Goal: Task Accomplishment & Management: Complete application form

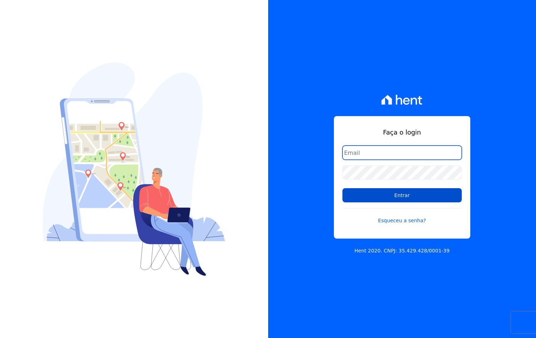
type input "sac@jdgconstrutora.com.br"
click at [407, 194] on input "Entrar" at bounding box center [401, 195] width 119 height 14
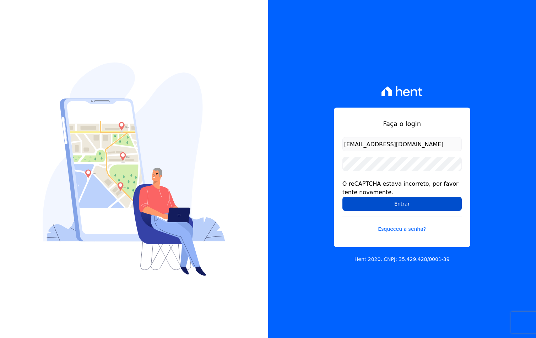
click at [389, 204] on input "Entrar" at bounding box center [401, 204] width 119 height 14
click at [363, 205] on input "Entrar" at bounding box center [401, 204] width 119 height 14
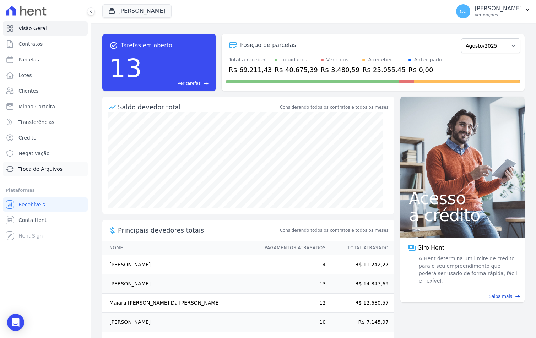
click at [29, 171] on span "Troca de Arquivos" at bounding box center [40, 169] width 44 height 7
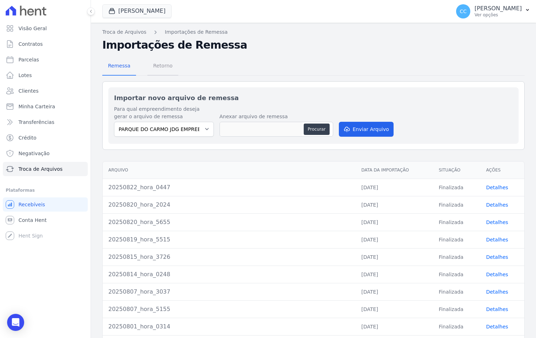
click at [159, 68] on span "Retorno" at bounding box center [163, 66] width 28 height 14
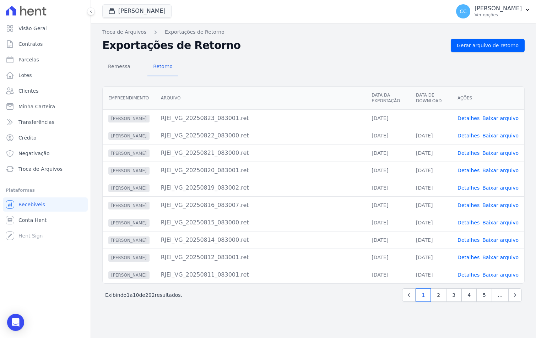
click at [500, 115] on link "Baixar arquivo" at bounding box center [500, 118] width 36 height 6
click at [500, 136] on link "Baixar arquivo" at bounding box center [500, 136] width 36 height 6
click at [278, 53] on div "Remessa Retorno Empreendimento [GEOGRAPHIC_DATA] Data da Exportação Data de Dow…" at bounding box center [313, 180] width 422 height 257
click at [120, 12] on button "[PERSON_NAME]" at bounding box center [136, 11] width 69 height 14
click at [132, 8] on button "[PERSON_NAME]" at bounding box center [136, 11] width 69 height 14
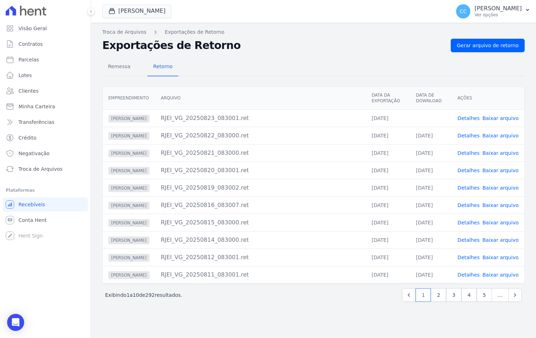
click at [199, 39] on h2 "Exportações de Retorno" at bounding box center [273, 45] width 343 height 13
click at [230, 61] on div "Remessa Retorno" at bounding box center [313, 67] width 422 height 18
click at [126, 8] on button "[PERSON_NAME]" at bounding box center [136, 11] width 69 height 14
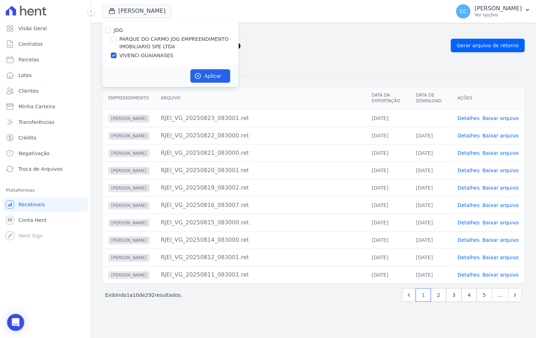
click at [139, 42] on label "PARQUE DO CARMO JDG EMPREENDIMENTO IMOBILIARIO SPE LTDA" at bounding box center [178, 43] width 119 height 15
click at [117, 42] on input "PARQUE DO CARMO JDG EMPREENDIMENTO IMOBILIARIO SPE LTDA" at bounding box center [114, 39] width 6 height 6
checkbox input "true"
click at [140, 60] on div "JDG PARQUE DO CARMO JDG EMPREENDIMENTO IMOBILIARIO SPE LTDA VIVENCI GUAIANASES" at bounding box center [170, 43] width 136 height 44
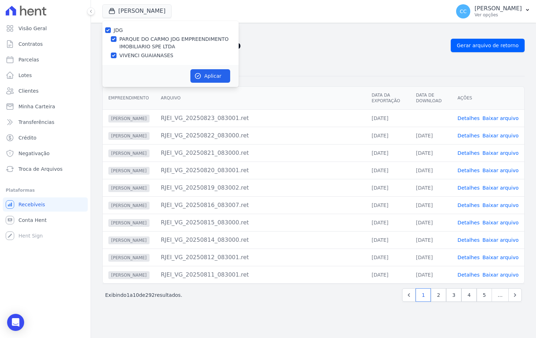
click at [137, 57] on label "VIVENCI GUAIANASES" at bounding box center [146, 55] width 54 height 7
click at [117, 57] on input "VIVENCI GUAIANASES" at bounding box center [114, 56] width 6 height 6
checkbox input "false"
click at [214, 73] on button "Aplicar" at bounding box center [210, 76] width 40 height 14
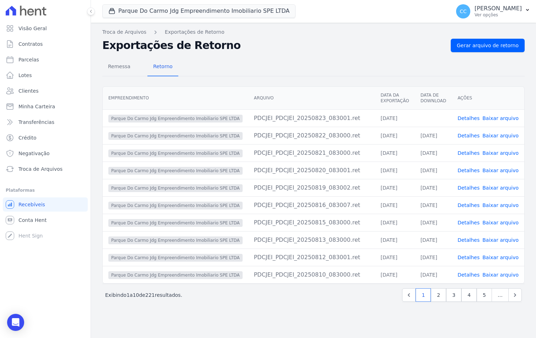
click at [510, 118] on link "Baixar arquivo" at bounding box center [500, 118] width 36 height 6
click at [494, 134] on link "Baixar arquivo" at bounding box center [500, 136] width 36 height 6
drag, startPoint x: 217, startPoint y: 71, endPoint x: 165, endPoint y: 37, distance: 62.2
click at [217, 71] on div "Remessa Retorno" at bounding box center [313, 67] width 422 height 18
click at [38, 171] on span "Troca de Arquivos" at bounding box center [40, 169] width 44 height 7
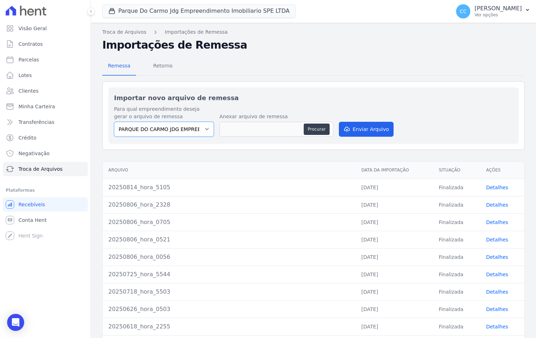
click at [170, 130] on select "PARQUE DO CARMO JDG EMPREENDIMENTO IMOBILIARIO SPE LTDA VIVENCI GUAIANASES" at bounding box center [164, 129] width 100 height 15
select select "63cc6273-42e6-4b24-80dd-3ee0cbed8772"
click at [114, 122] on select "PARQUE DO CARMO JDG EMPREENDIMENTO IMOBILIARIO SPE LTDA VIVENCI GUAIANASES" at bounding box center [164, 129] width 100 height 15
click at [316, 128] on button "Procurar" at bounding box center [317, 129] width 26 height 11
type input "20250825_hora_4535"
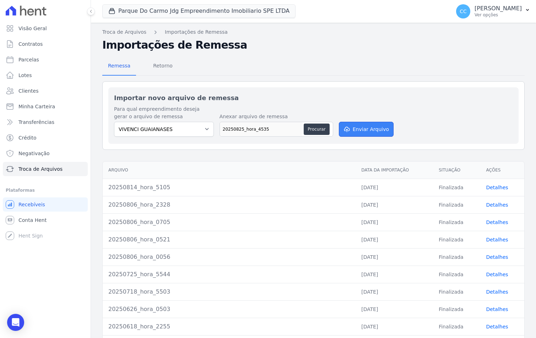
click at [357, 125] on button "Enviar Arquivo" at bounding box center [366, 129] width 55 height 15
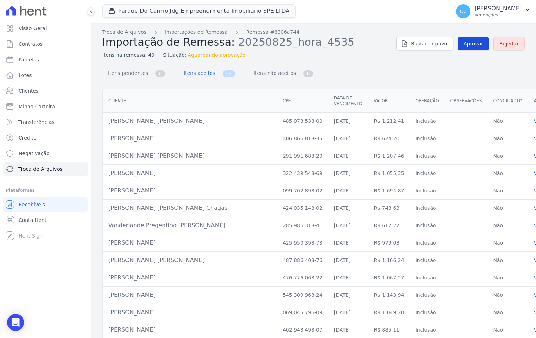
click at [469, 49] on link "Aprovar" at bounding box center [474, 44] width 32 height 14
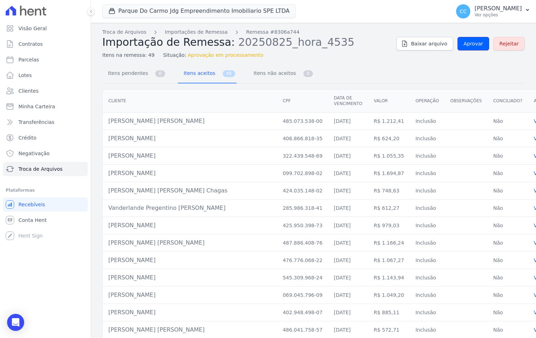
click at [469, 49] on link "Aprovar" at bounding box center [474, 44] width 32 height 14
click at [461, 45] on link "Aprovar" at bounding box center [474, 44] width 32 height 14
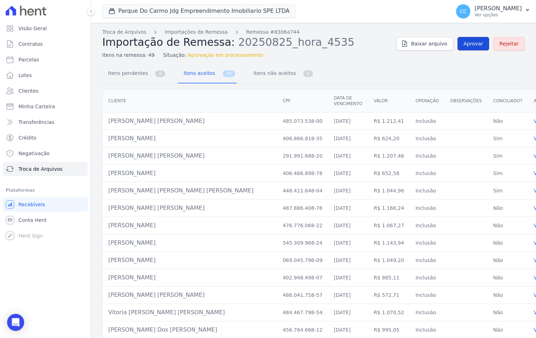
click at [474, 47] on link "Aprovar" at bounding box center [474, 44] width 32 height 14
click at [474, 42] on span "Aprovar" at bounding box center [474, 43] width 20 height 7
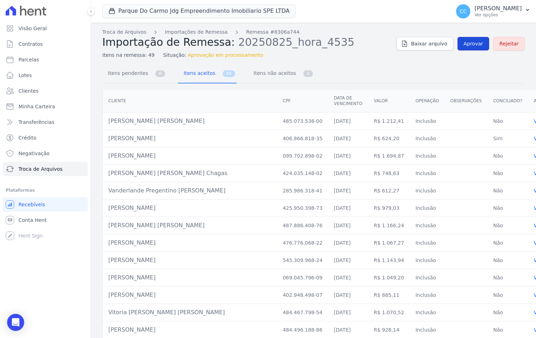
click at [473, 44] on span "Aprovar" at bounding box center [474, 43] width 20 height 7
drag, startPoint x: 471, startPoint y: 47, endPoint x: 436, endPoint y: 37, distance: 36.9
click at [471, 47] on span "Aprovar" at bounding box center [474, 43] width 20 height 7
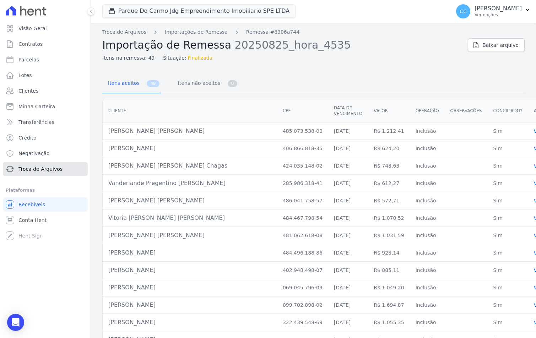
click at [29, 169] on span "Troca de Arquivos" at bounding box center [40, 169] width 44 height 7
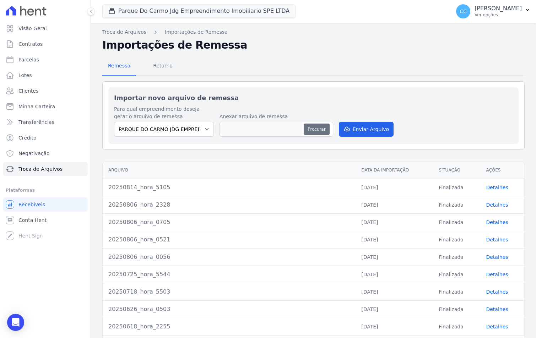
click at [319, 126] on button "Procurar" at bounding box center [317, 129] width 26 height 11
type input "20250825_hora_4752"
click at [357, 128] on button "Enviar Arquivo" at bounding box center [366, 129] width 55 height 15
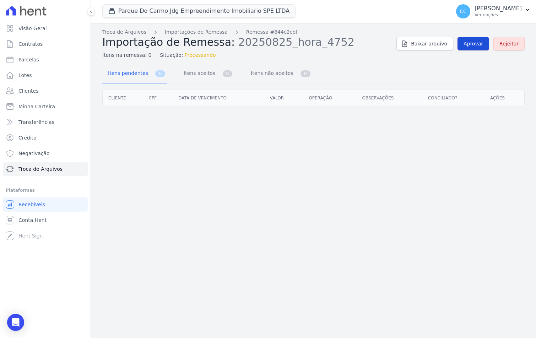
click at [463, 43] on link "Aprovar" at bounding box center [474, 44] width 32 height 14
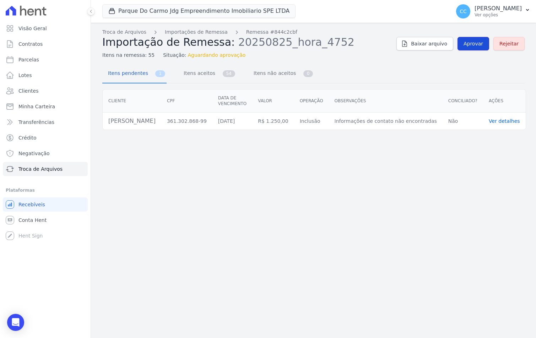
click at [462, 42] on link "Aprovar" at bounding box center [474, 44] width 32 height 14
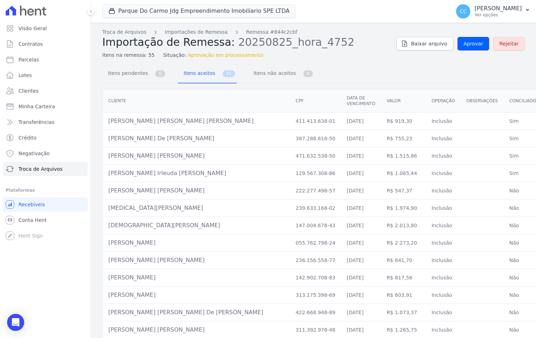
click at [464, 42] on span "Aprovar" at bounding box center [474, 43] width 20 height 7
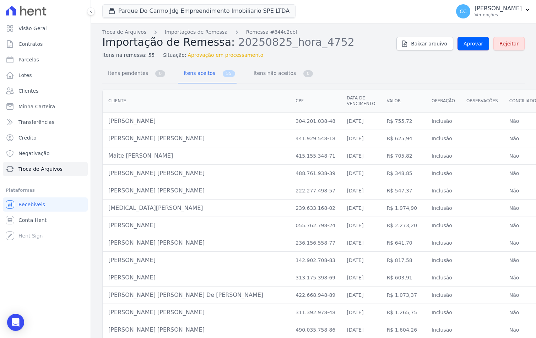
click at [464, 42] on span "Aprovar" at bounding box center [474, 43] width 20 height 7
click at [465, 47] on link "Aprovar" at bounding box center [474, 44] width 32 height 14
click at [473, 44] on span "Aprovar" at bounding box center [474, 43] width 20 height 7
